Goal: Information Seeking & Learning: Learn about a topic

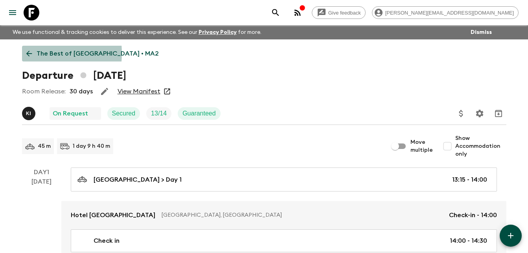
click at [29, 53] on icon at bounding box center [29, 53] width 9 height 9
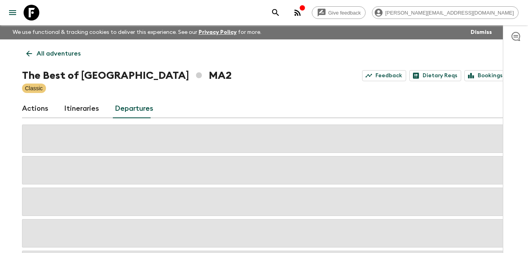
click at [29, 53] on icon at bounding box center [29, 53] width 9 height 9
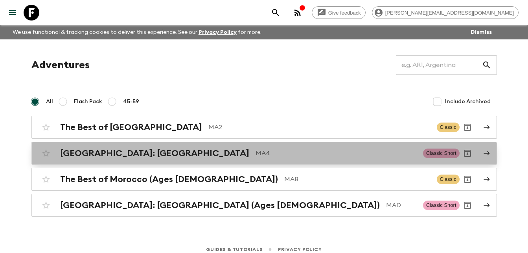
click at [129, 153] on h2 "[GEOGRAPHIC_DATA]: [GEOGRAPHIC_DATA]" at bounding box center [154, 153] width 189 height 10
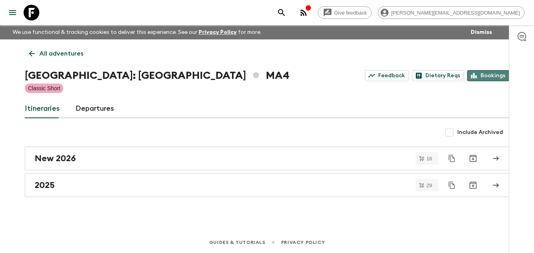
click at [500, 72] on link "Bookings" at bounding box center [488, 75] width 42 height 11
click at [32, 50] on icon at bounding box center [32, 53] width 9 height 9
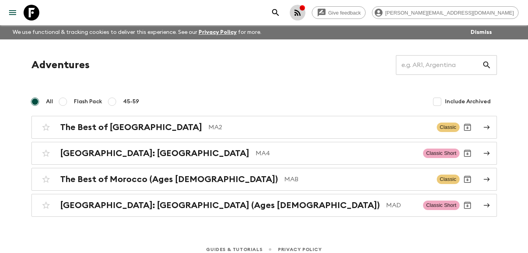
click at [306, 10] on icon "button" at bounding box center [302, 8] width 6 height 6
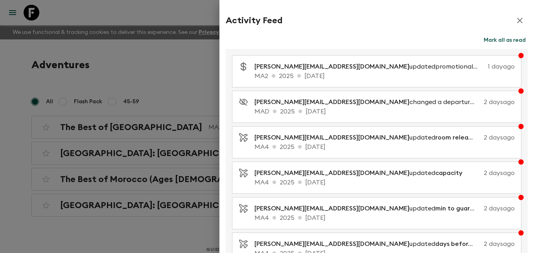
click at [7, 138] on div at bounding box center [267, 126] width 534 height 253
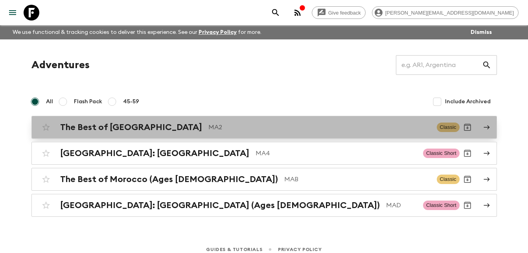
click at [102, 124] on h2 "The Best of [GEOGRAPHIC_DATA]" at bounding box center [131, 127] width 142 height 10
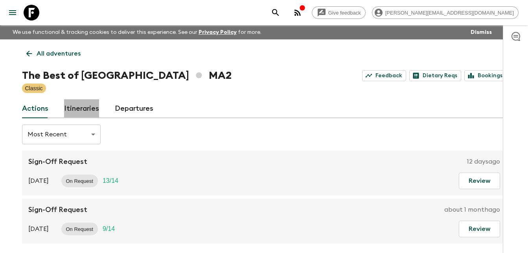
click at [84, 106] on link "Itineraries" at bounding box center [81, 108] width 35 height 19
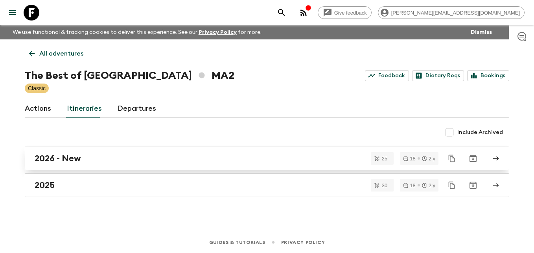
click at [59, 156] on h2 "2026 - New" at bounding box center [58, 158] width 46 height 10
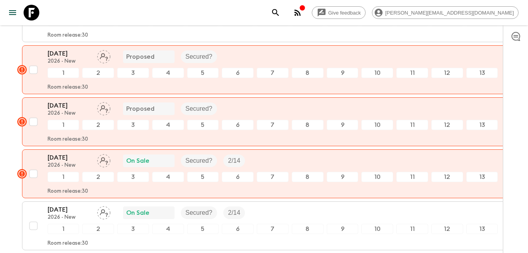
scroll to position [257, 0]
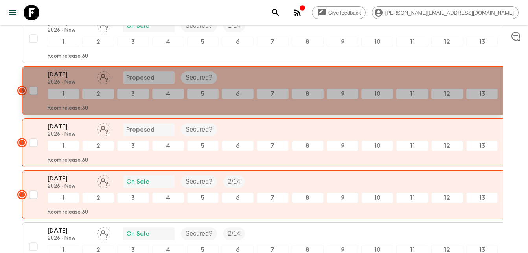
click at [22, 91] on rect "button" at bounding box center [21, 90] width 9 height 9
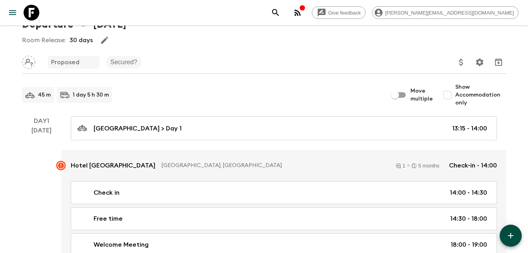
scroll to position [42, 0]
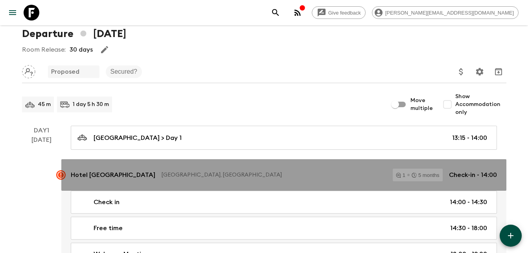
click at [163, 174] on p "[GEOGRAPHIC_DATA], [GEOGRAPHIC_DATA]" at bounding box center [274, 175] width 225 height 8
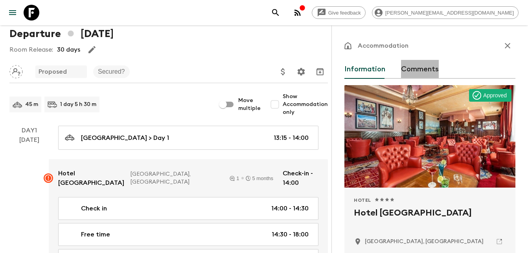
click at [426, 68] on button "Comments" at bounding box center [420, 69] width 38 height 19
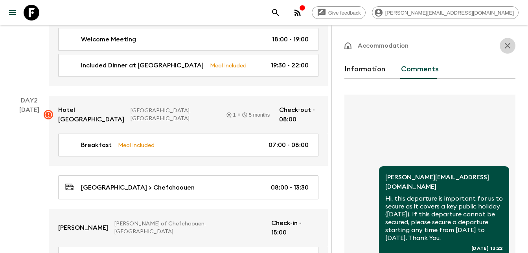
click at [503, 44] on icon "button" at bounding box center [507, 45] width 9 height 9
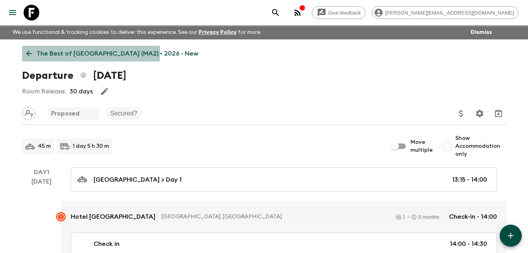
click at [28, 52] on icon at bounding box center [29, 53] width 9 height 9
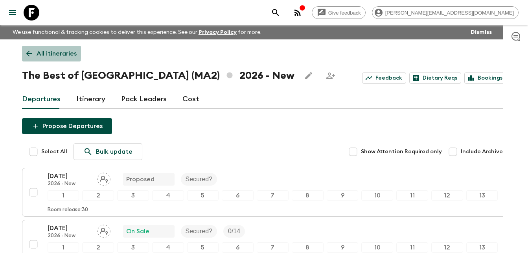
click at [25, 52] on icon at bounding box center [29, 53] width 9 height 9
